Goal: Transaction & Acquisition: Purchase product/service

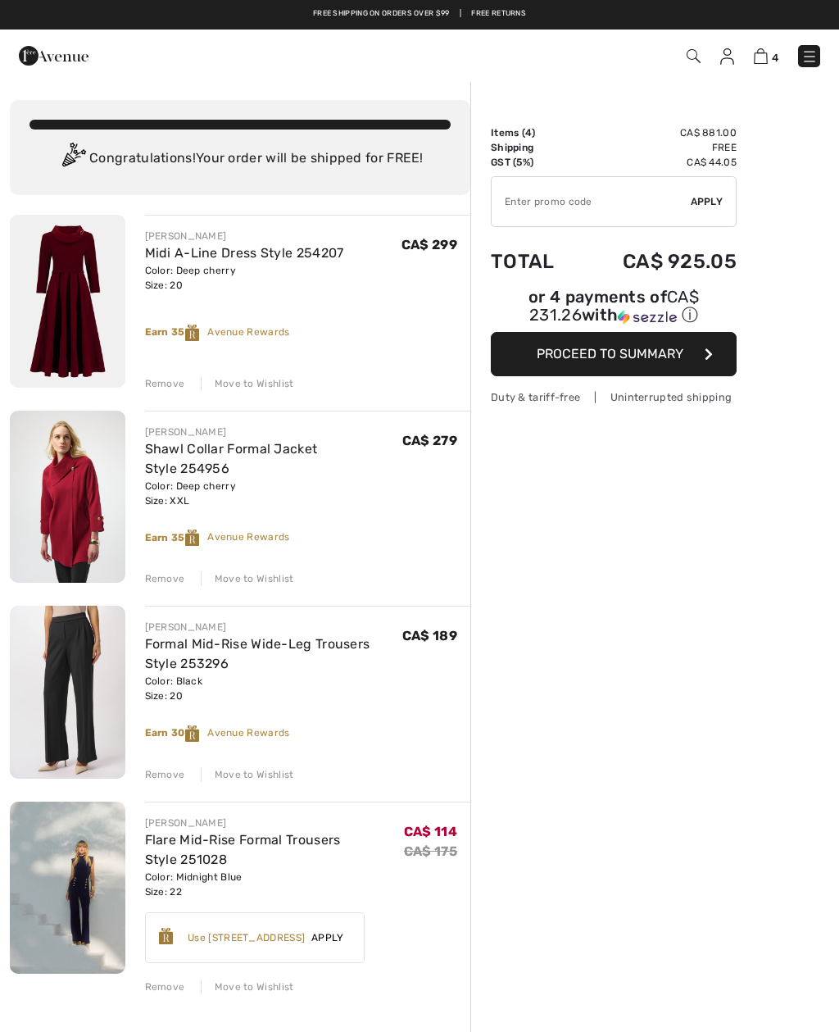
click at [170, 774] on div "Remove" at bounding box center [165, 774] width 40 height 15
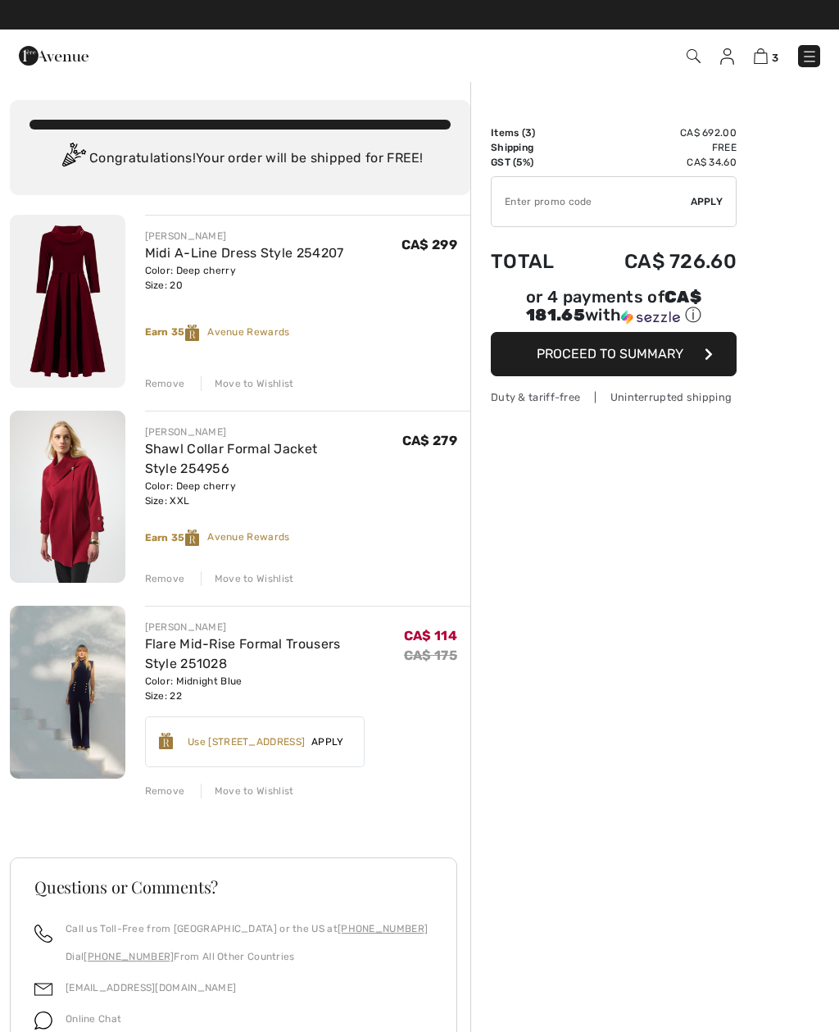
click at [296, 738] on div "Use 600 Avenue Rewards" at bounding box center [246, 741] width 117 height 15
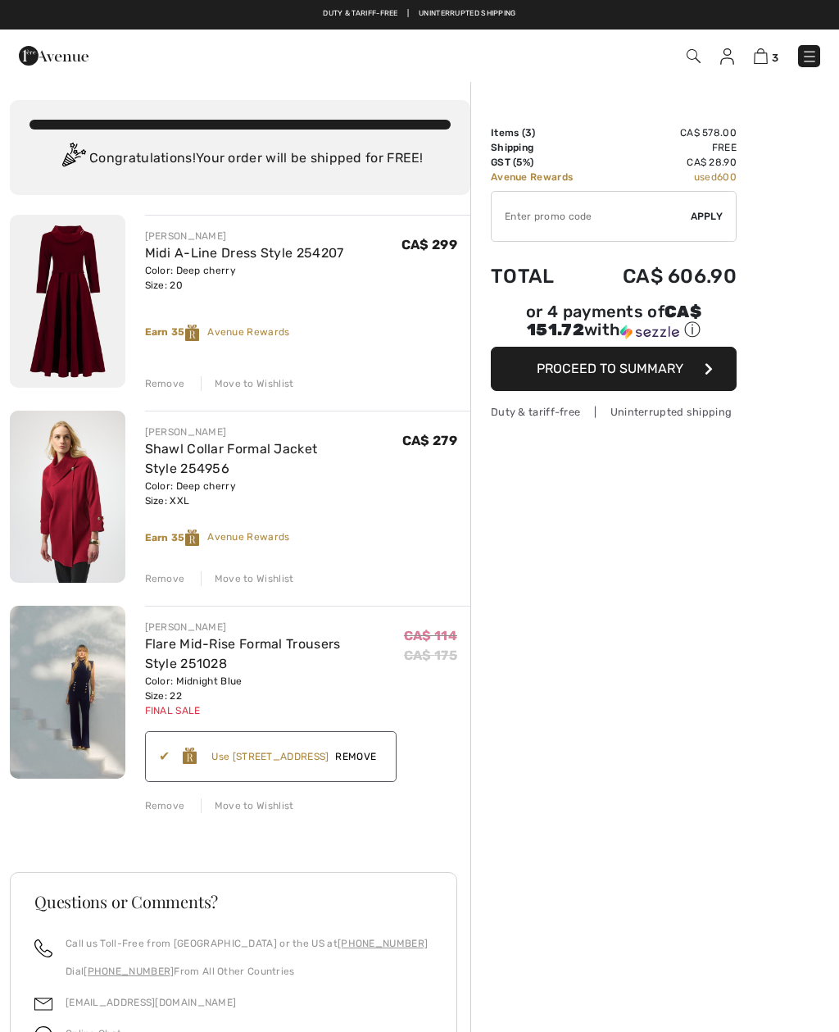
click at [626, 369] on span "Proceed to Summary" at bounding box center [610, 369] width 147 height 16
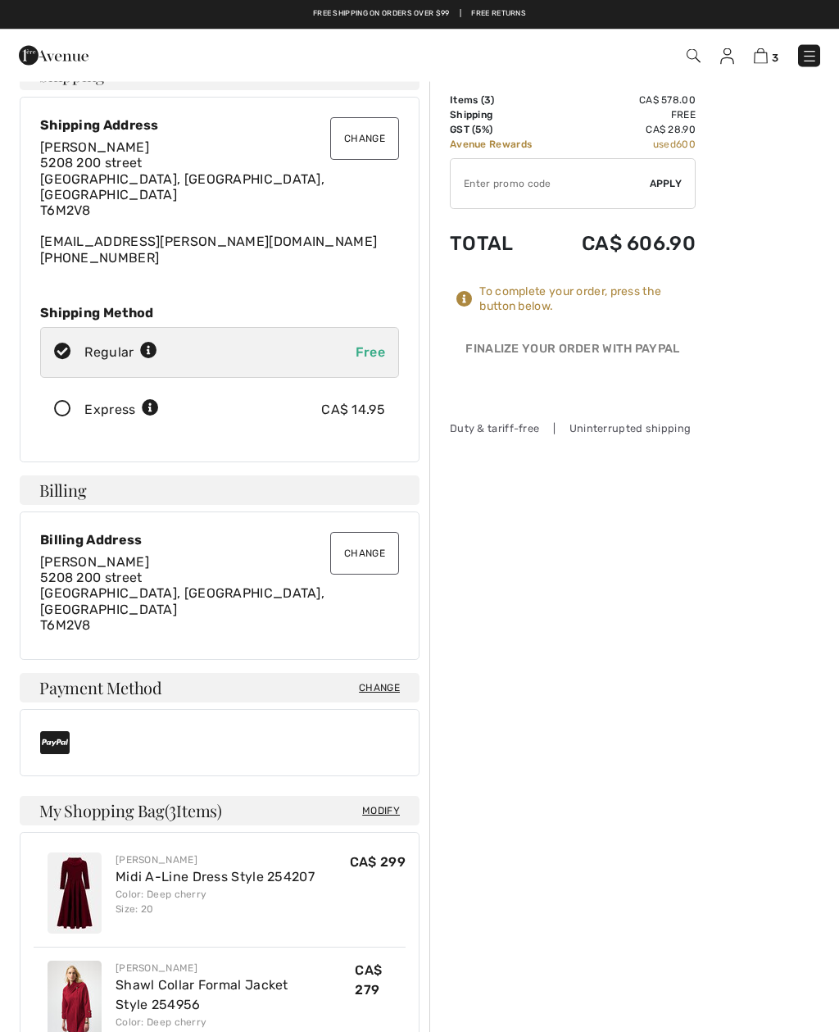
scroll to position [33, 0]
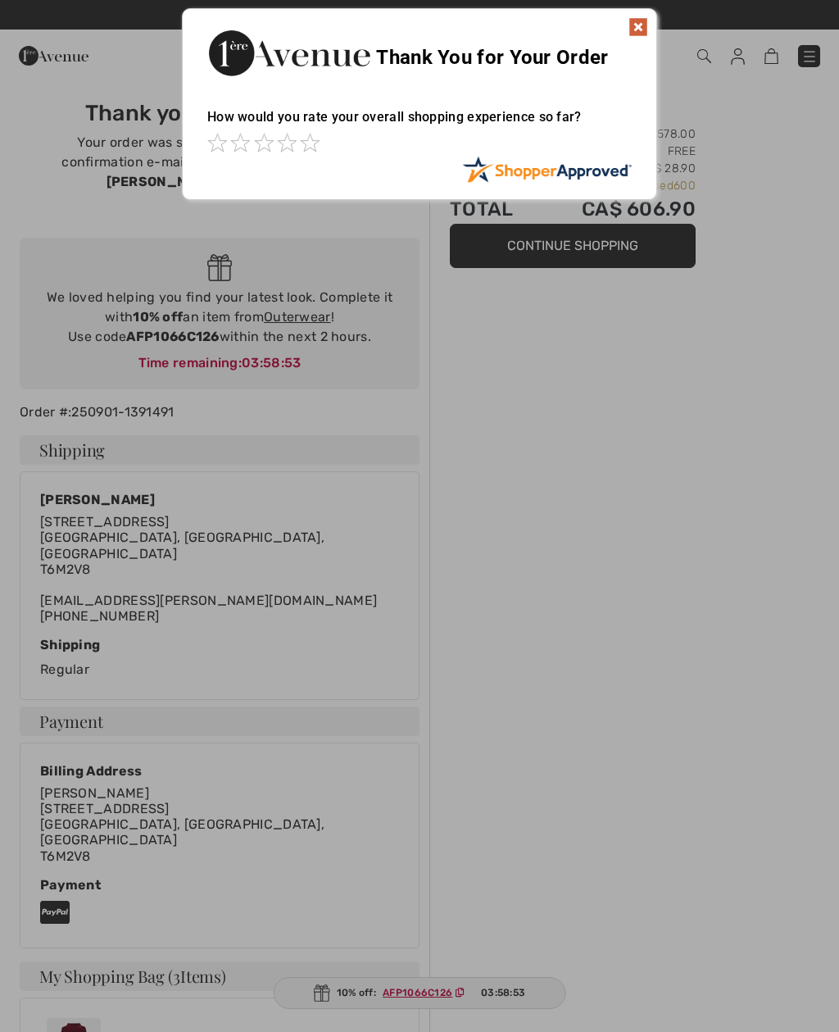
click at [642, 28] on img at bounding box center [639, 27] width 20 height 20
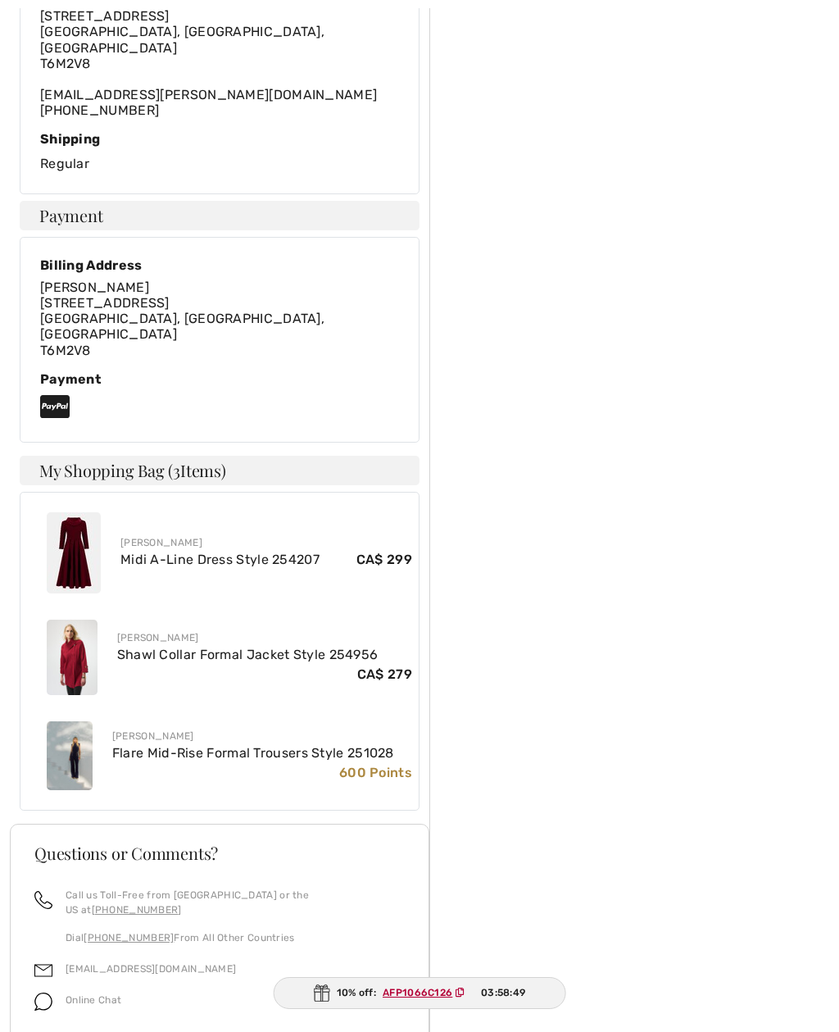
scroll to position [568, 0]
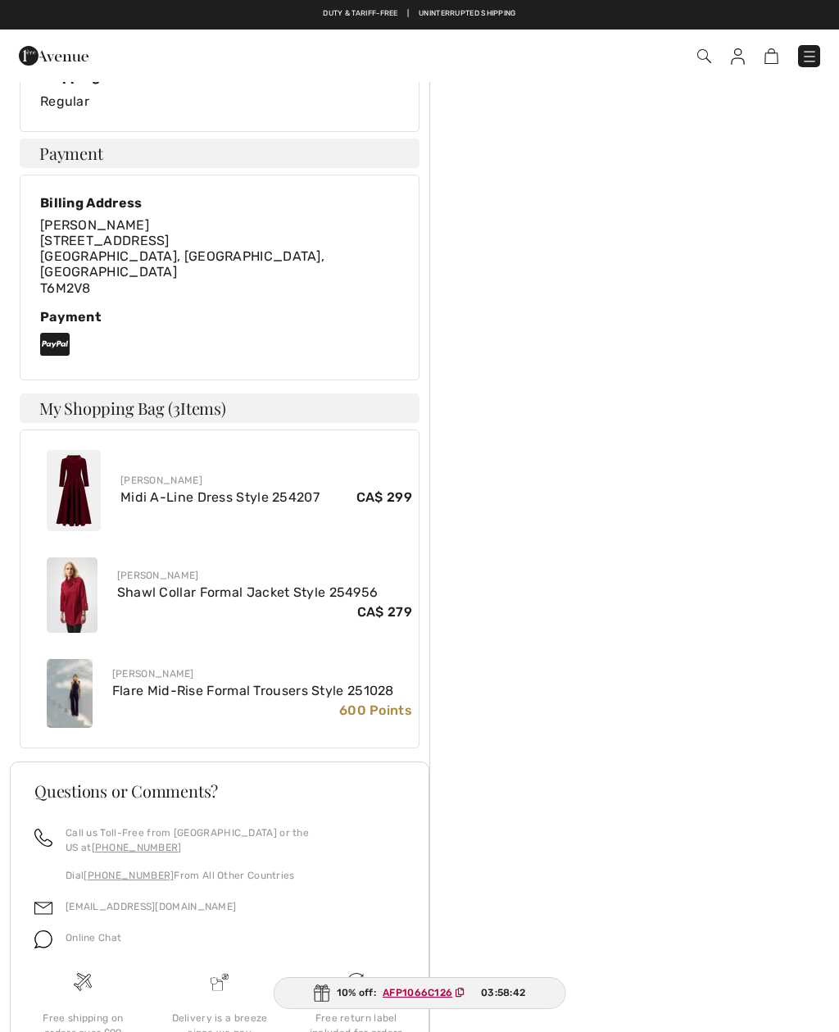
click at [80, 450] on img at bounding box center [74, 490] width 54 height 81
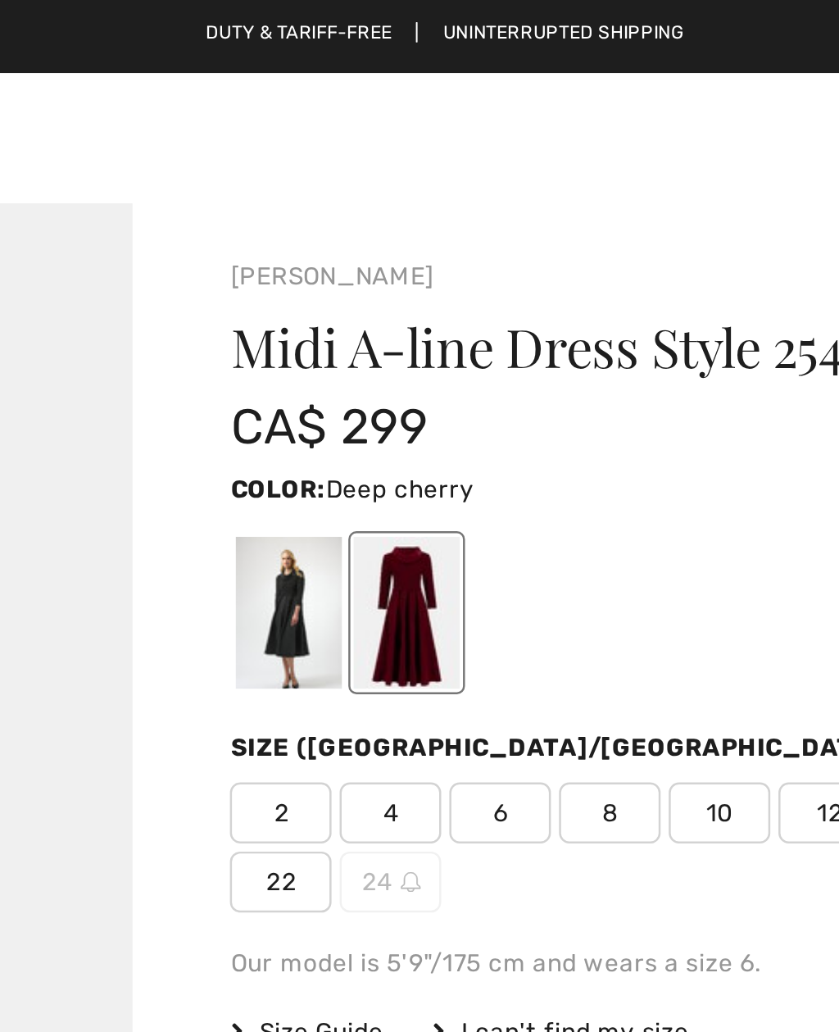
click at [383, 248] on div at bounding box center [404, 246] width 43 height 61
click at [383, 261] on div at bounding box center [404, 246] width 43 height 61
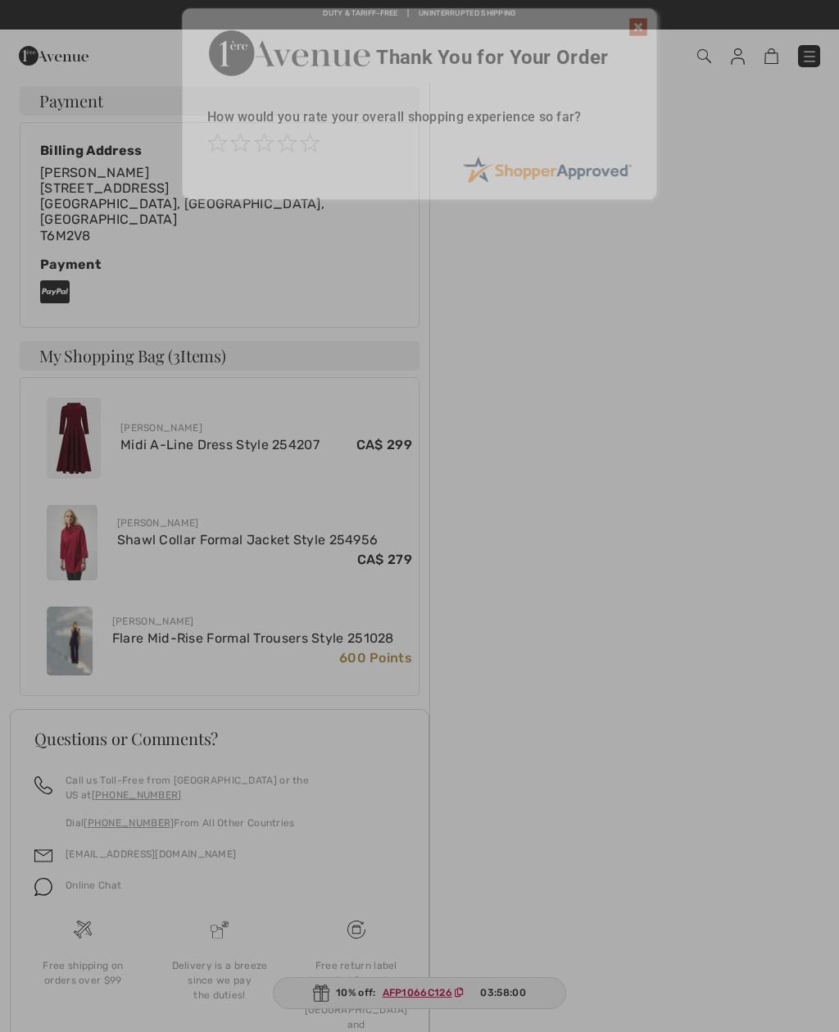
click at [69, 481] on div at bounding box center [419, 516] width 839 height 1032
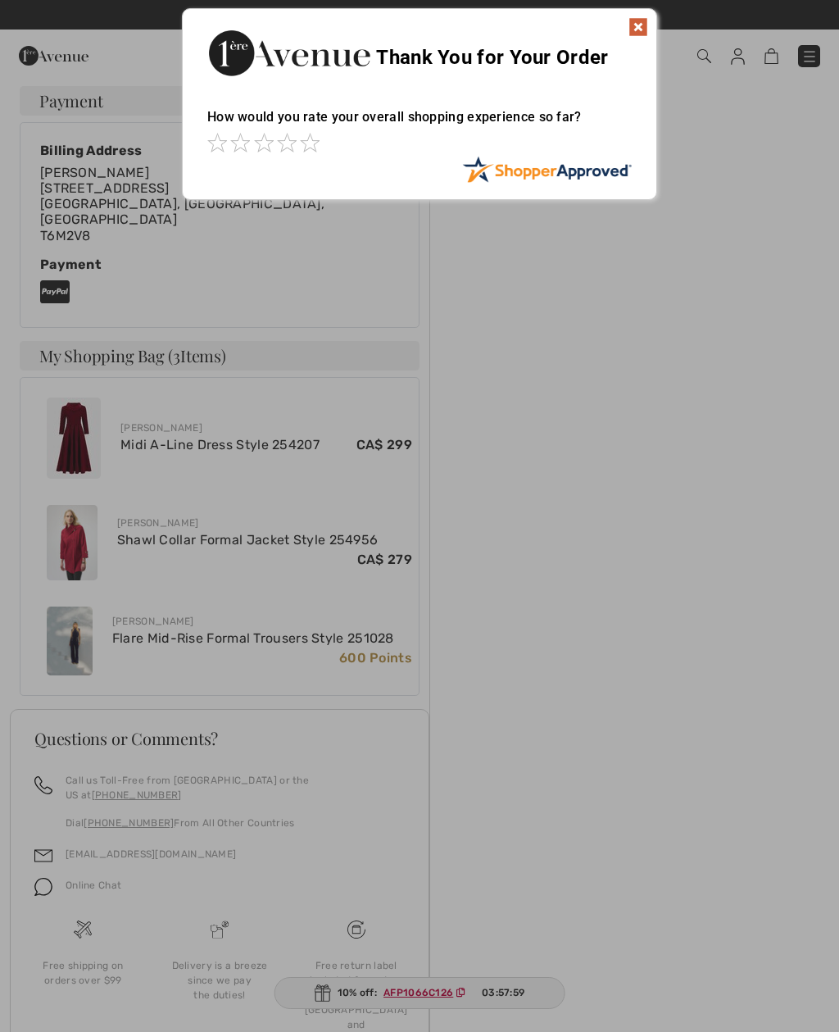
click at [646, 35] on img at bounding box center [639, 27] width 20 height 20
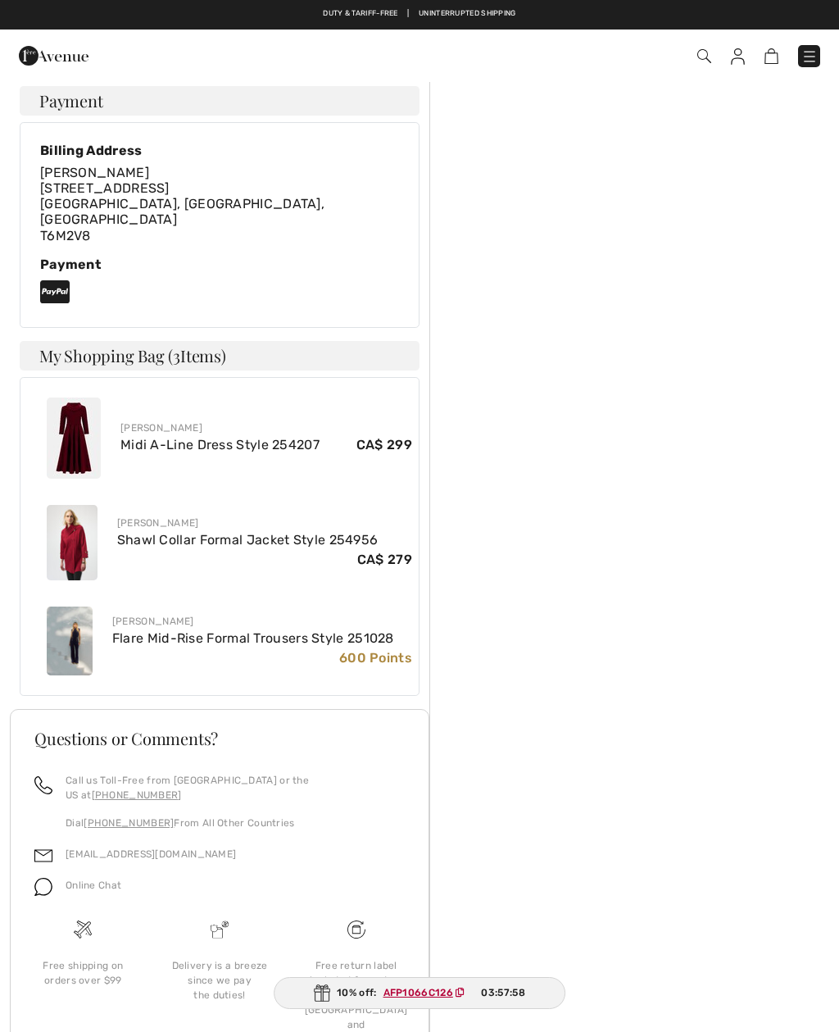
click at [645, 30] on div "Checkout" at bounding box center [419, 56] width 839 height 52
click at [81, 505] on img at bounding box center [72, 542] width 51 height 75
click at [148, 532] on link "Shawl Collar Formal Jacket Style 254956" at bounding box center [247, 540] width 261 height 16
click at [260, 532] on link "Shawl Collar Formal Jacket Style 254956" at bounding box center [247, 540] width 261 height 16
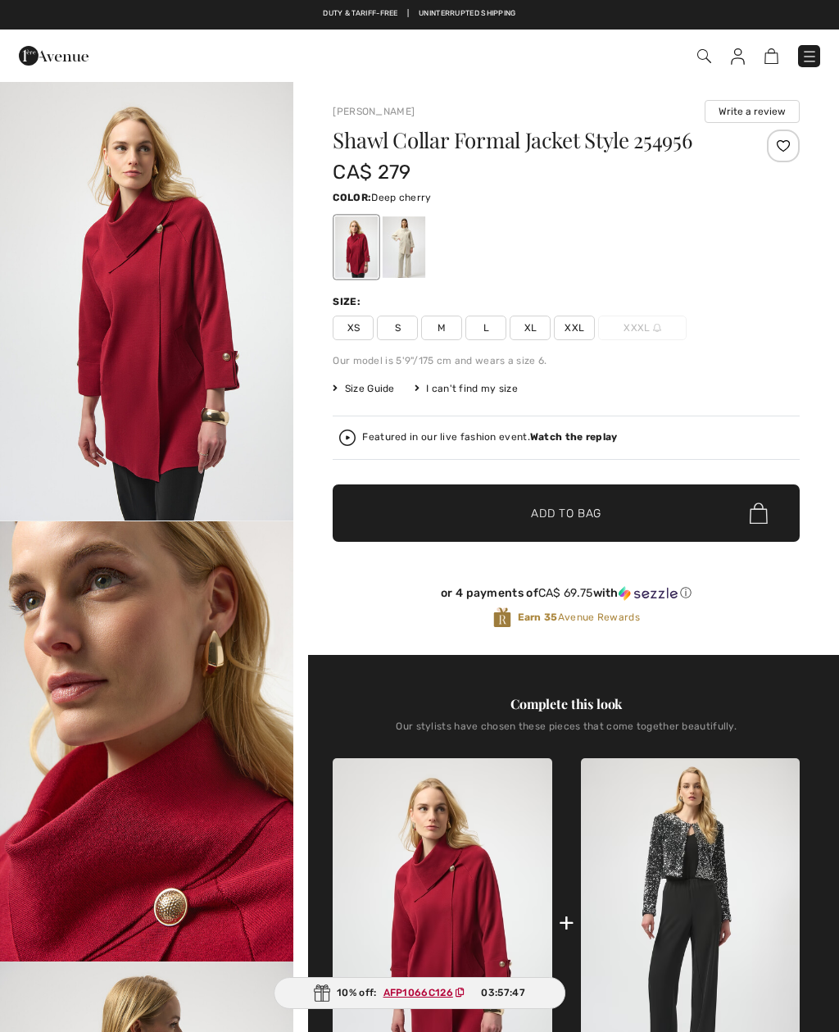
checkbox input "true"
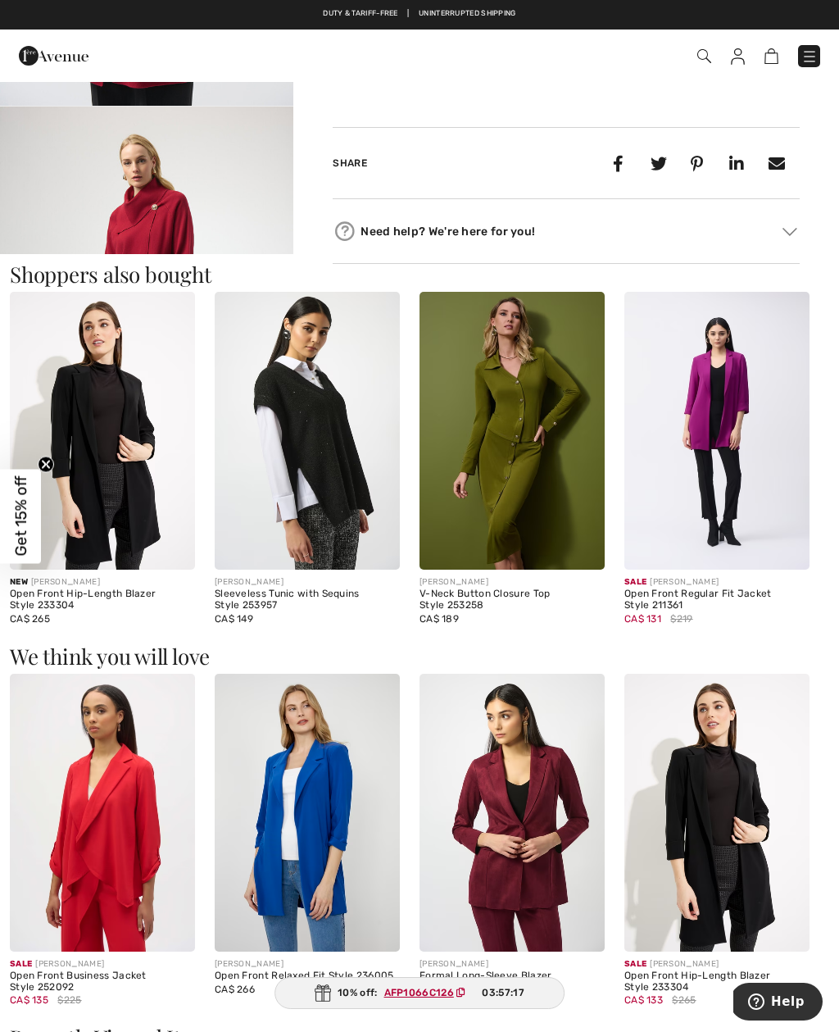
scroll to position [1359, 0]
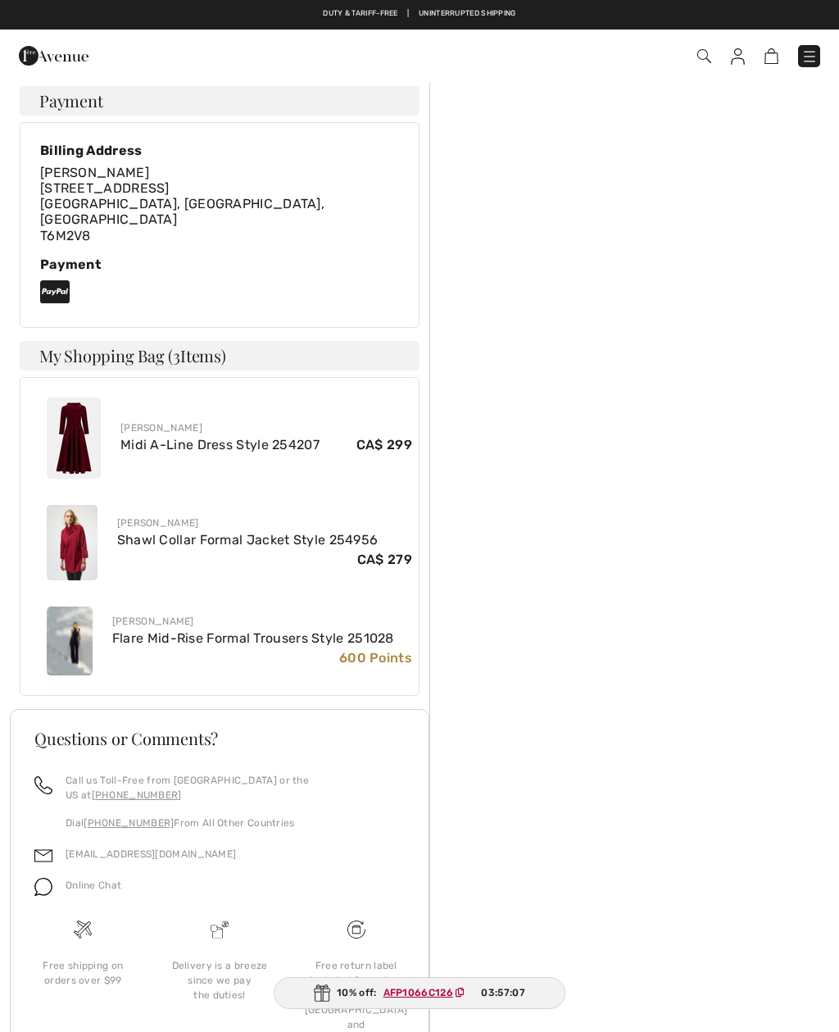
click at [71, 397] on img at bounding box center [74, 437] width 54 height 81
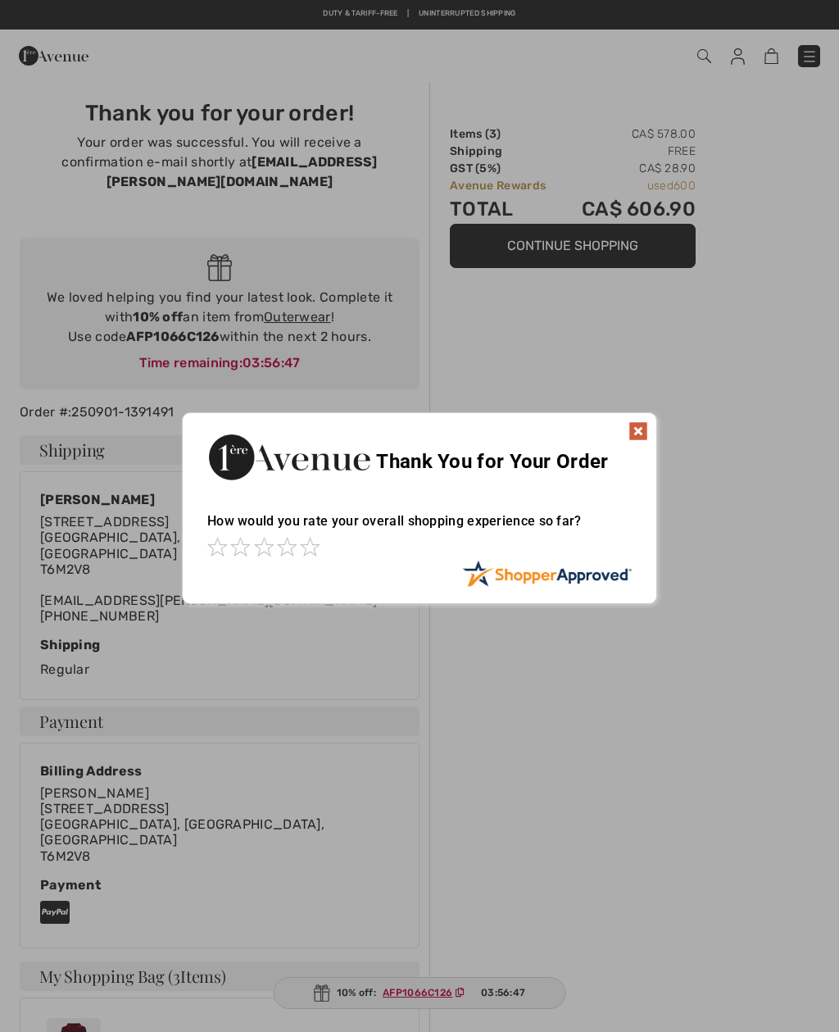
click at [647, 428] on img at bounding box center [639, 431] width 20 height 20
